Goal: Information Seeking & Learning: Learn about a topic

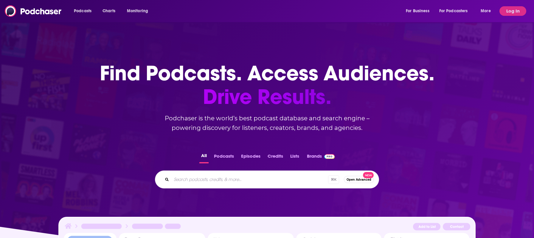
click at [201, 174] on div "⌘ K Open Advanced New" at bounding box center [267, 179] width 224 height 18
click at [196, 186] on div "⌘ K Open Advanced New" at bounding box center [267, 179] width 224 height 18
click at [192, 180] on input "Search podcasts, credits, & more..." at bounding box center [249, 179] width 157 height 10
type input "Majority 54"
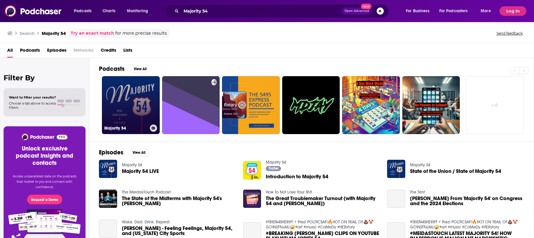
click at [135, 102] on link "Majority 54" at bounding box center [131, 105] width 58 height 58
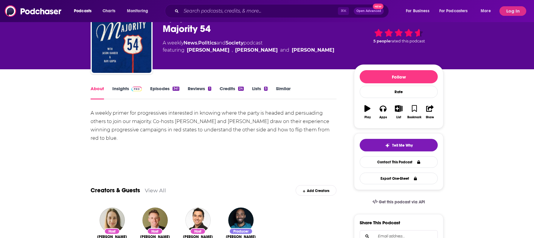
scroll to position [29, 0]
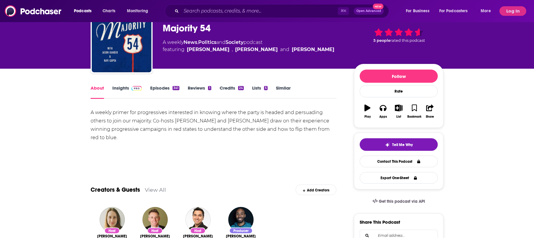
click at [120, 88] on link "Insights" at bounding box center [127, 92] width 30 height 14
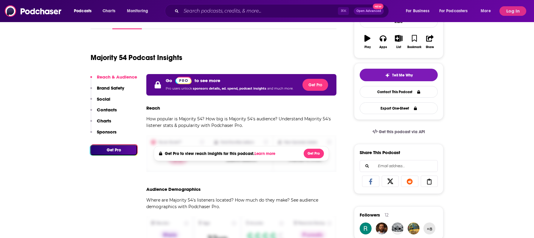
scroll to position [73, 0]
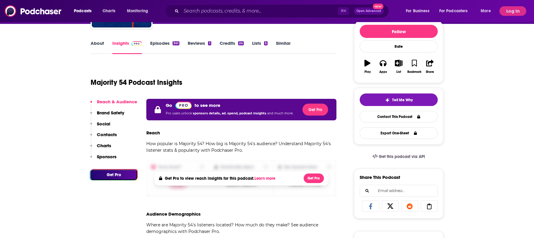
click at [97, 43] on link "About" at bounding box center [97, 47] width 13 height 14
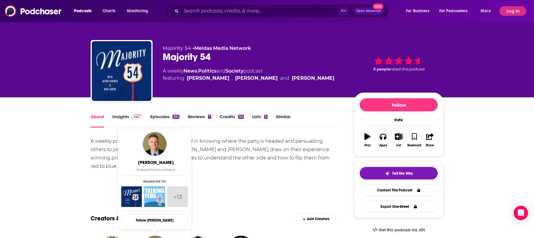
scroll to position [1, 0]
